Goal: Information Seeking & Learning: Learn about a topic

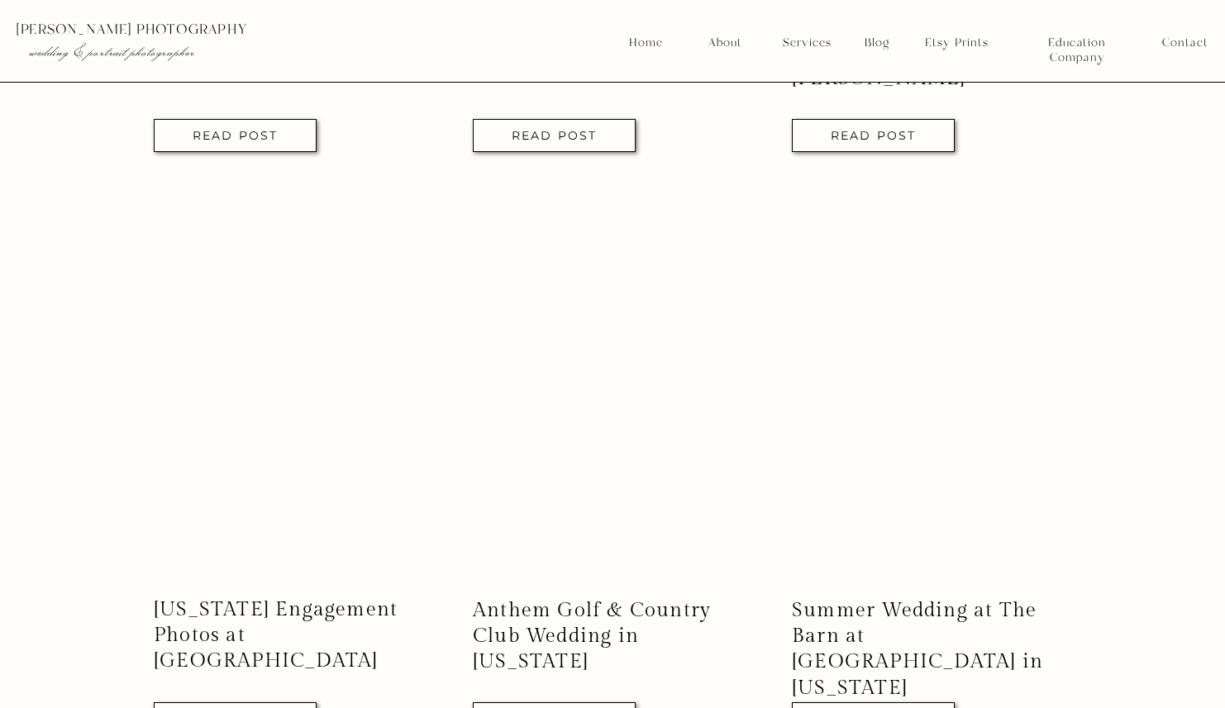
scroll to position [1888, 0]
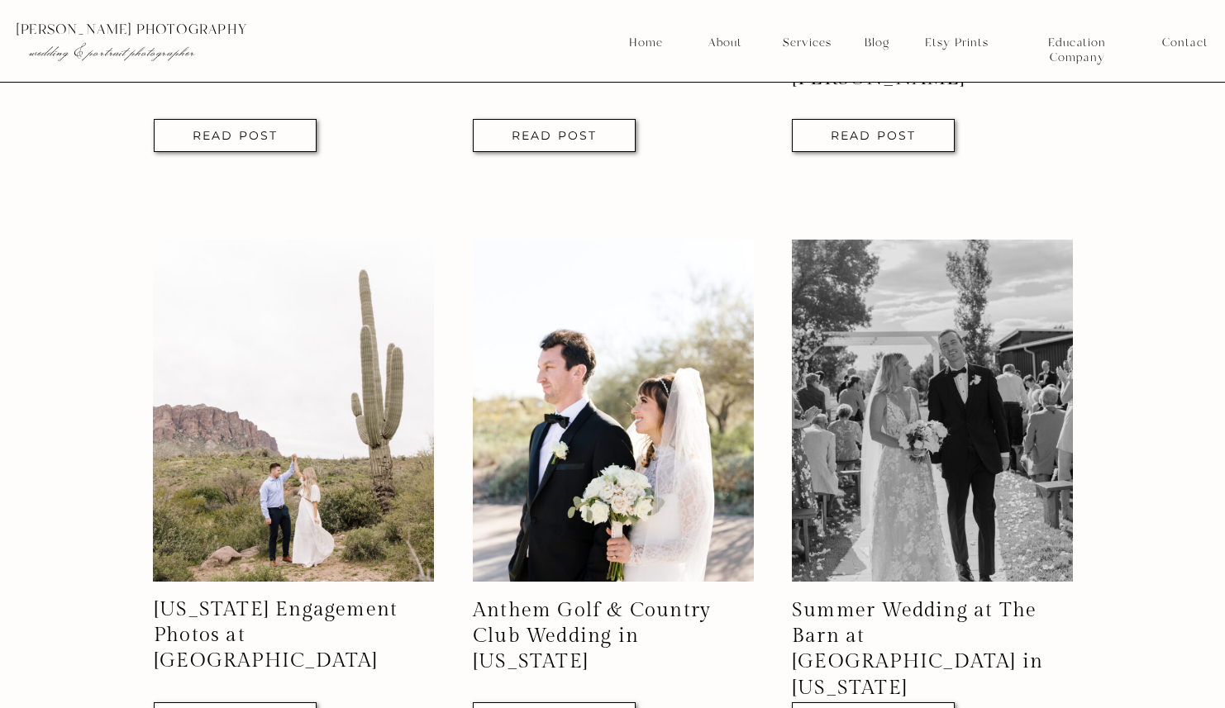
click at [329, 471] on img at bounding box center [293, 411] width 281 height 342
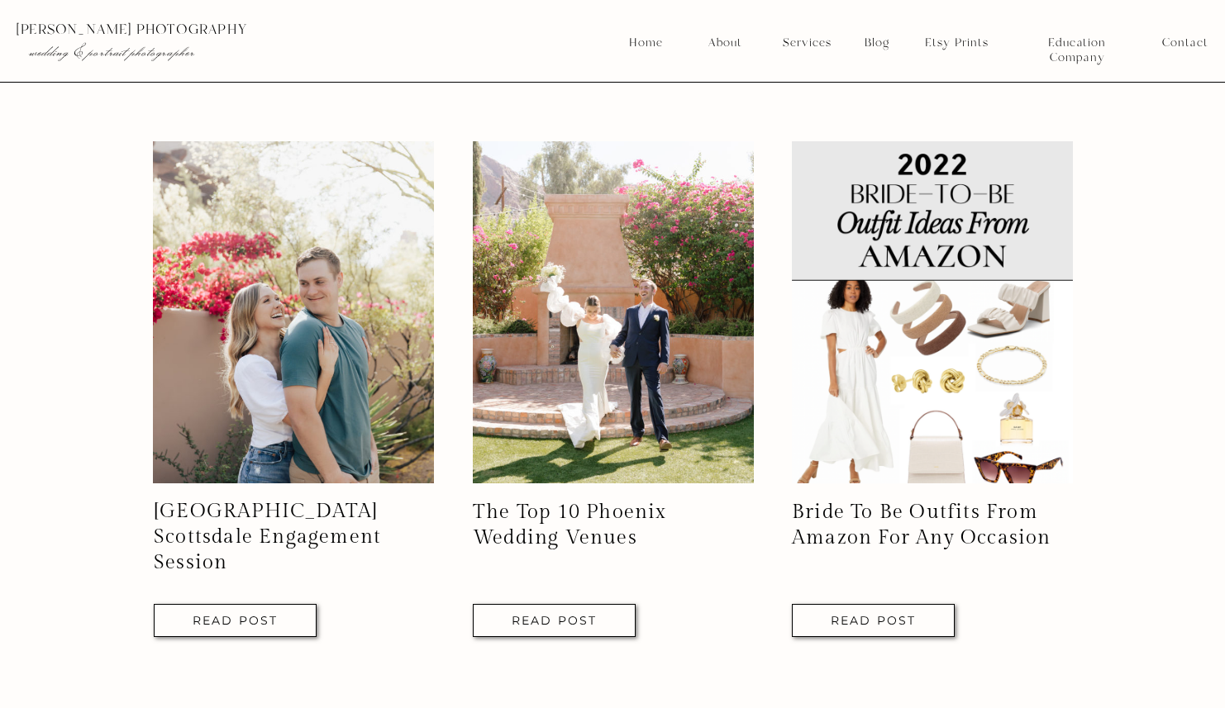
scroll to position [2669, 0]
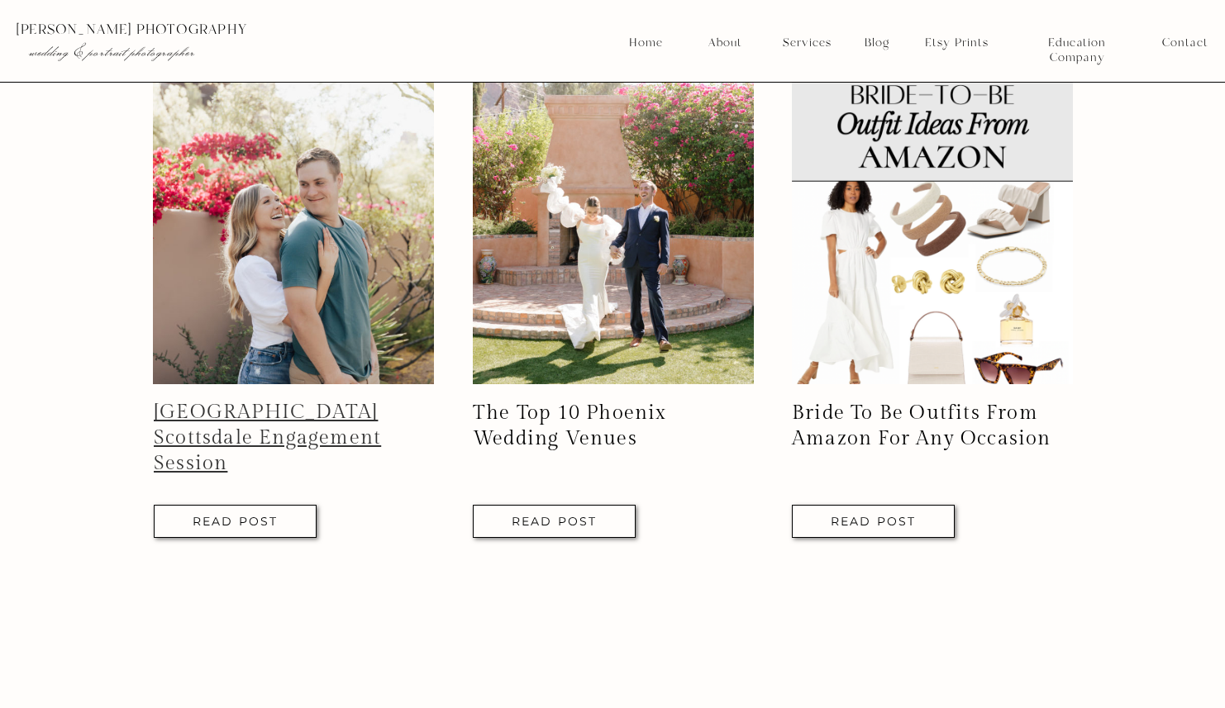
click at [229, 433] on link "[GEOGRAPHIC_DATA] Scottsdale Engagement Session" at bounding box center [267, 438] width 227 height 74
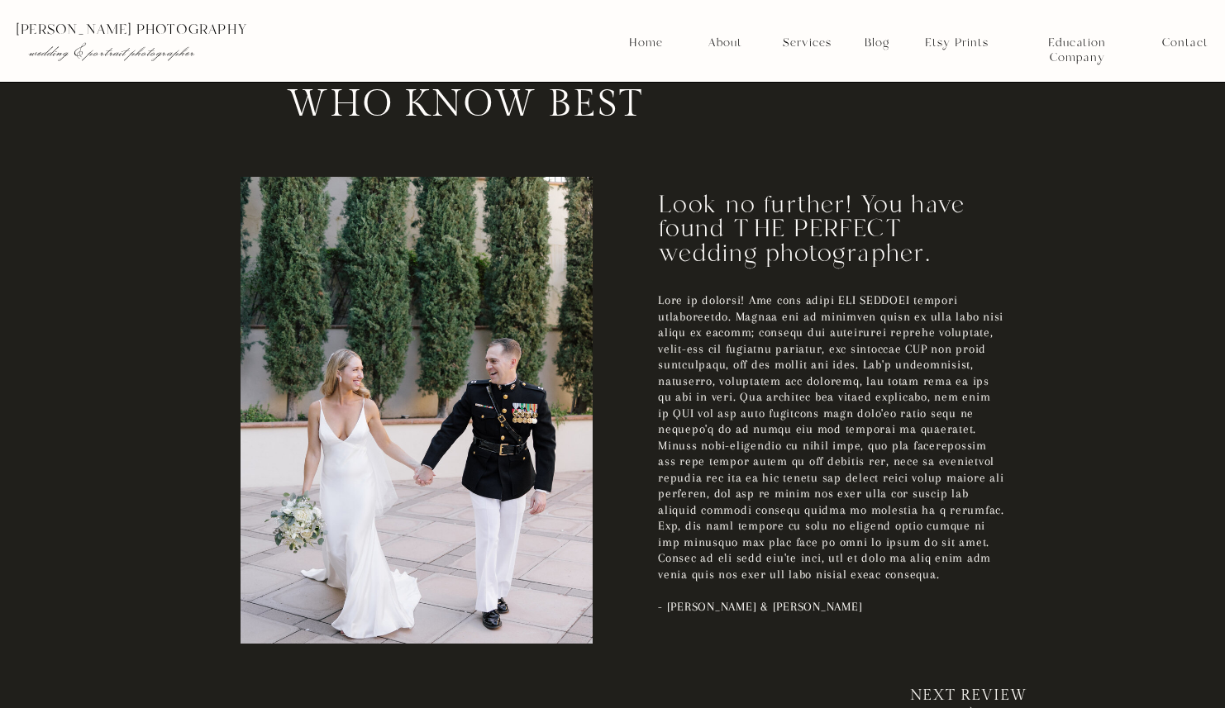
scroll to position [3007, 0]
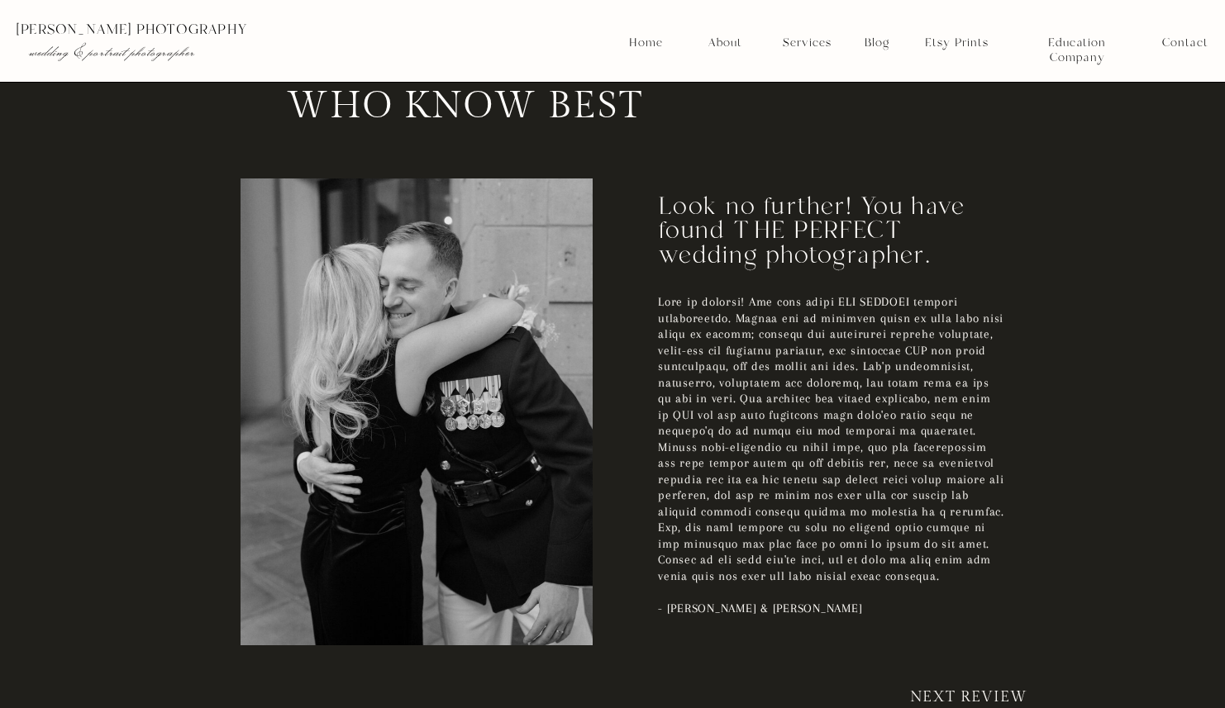
click at [711, 599] on p "- Maggie & Jordan Koppel" at bounding box center [831, 446] width 347 height 305
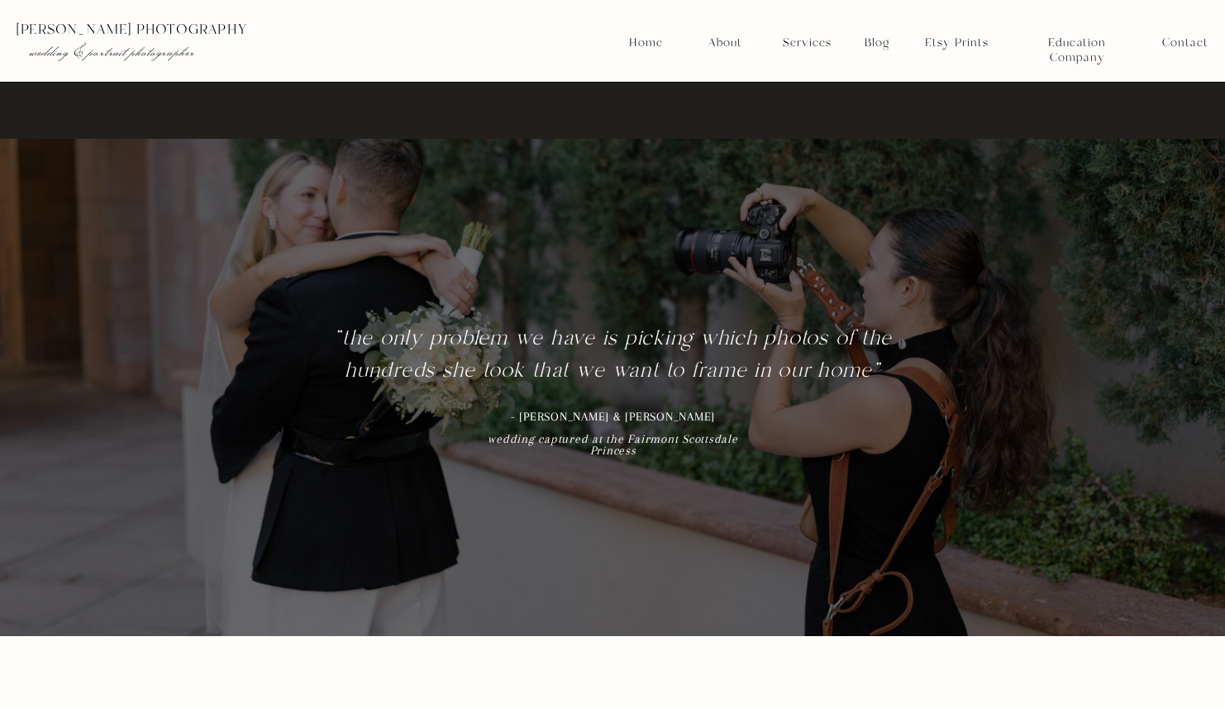
scroll to position [8013, 0]
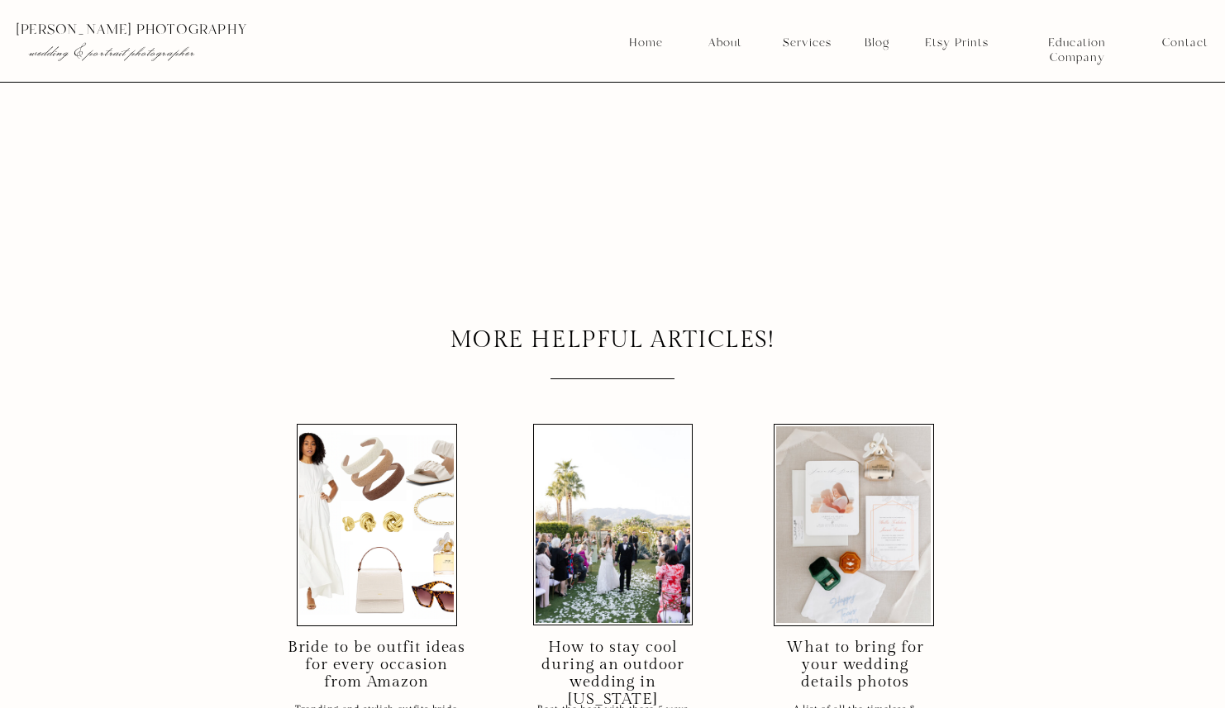
scroll to position [13674, 0]
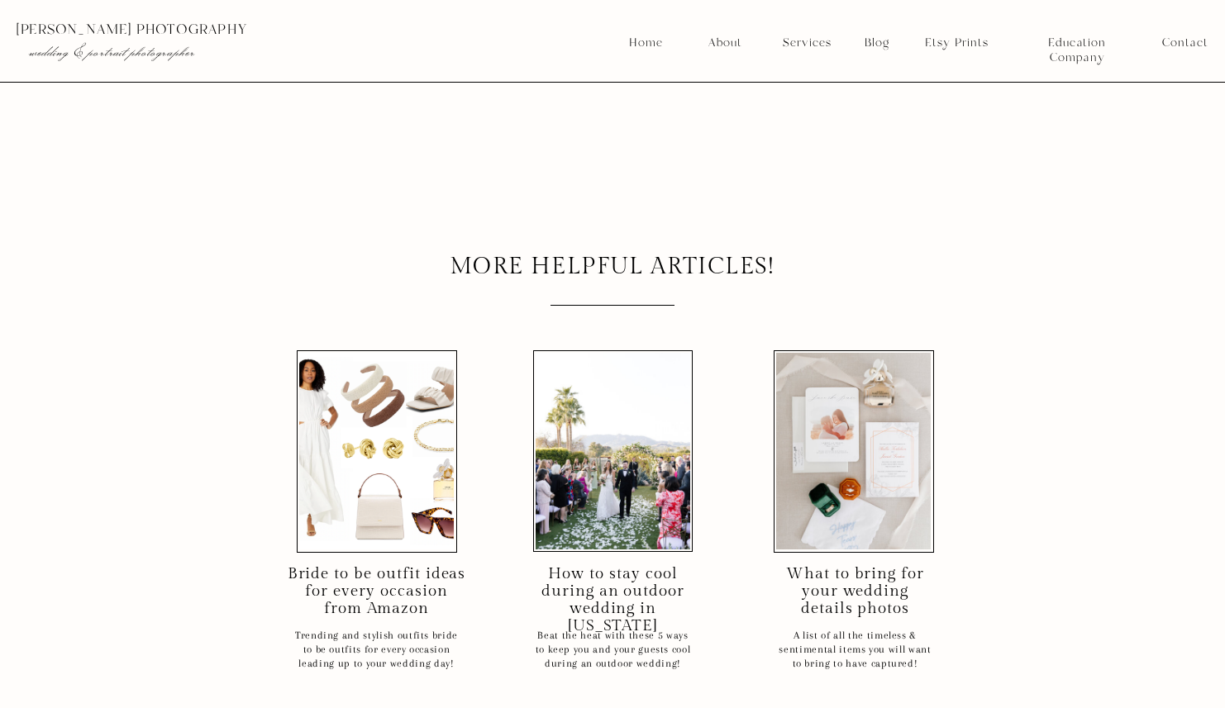
click at [875, 488] on div at bounding box center [853, 451] width 155 height 197
